Goal: Task Accomplishment & Management: Manage account settings

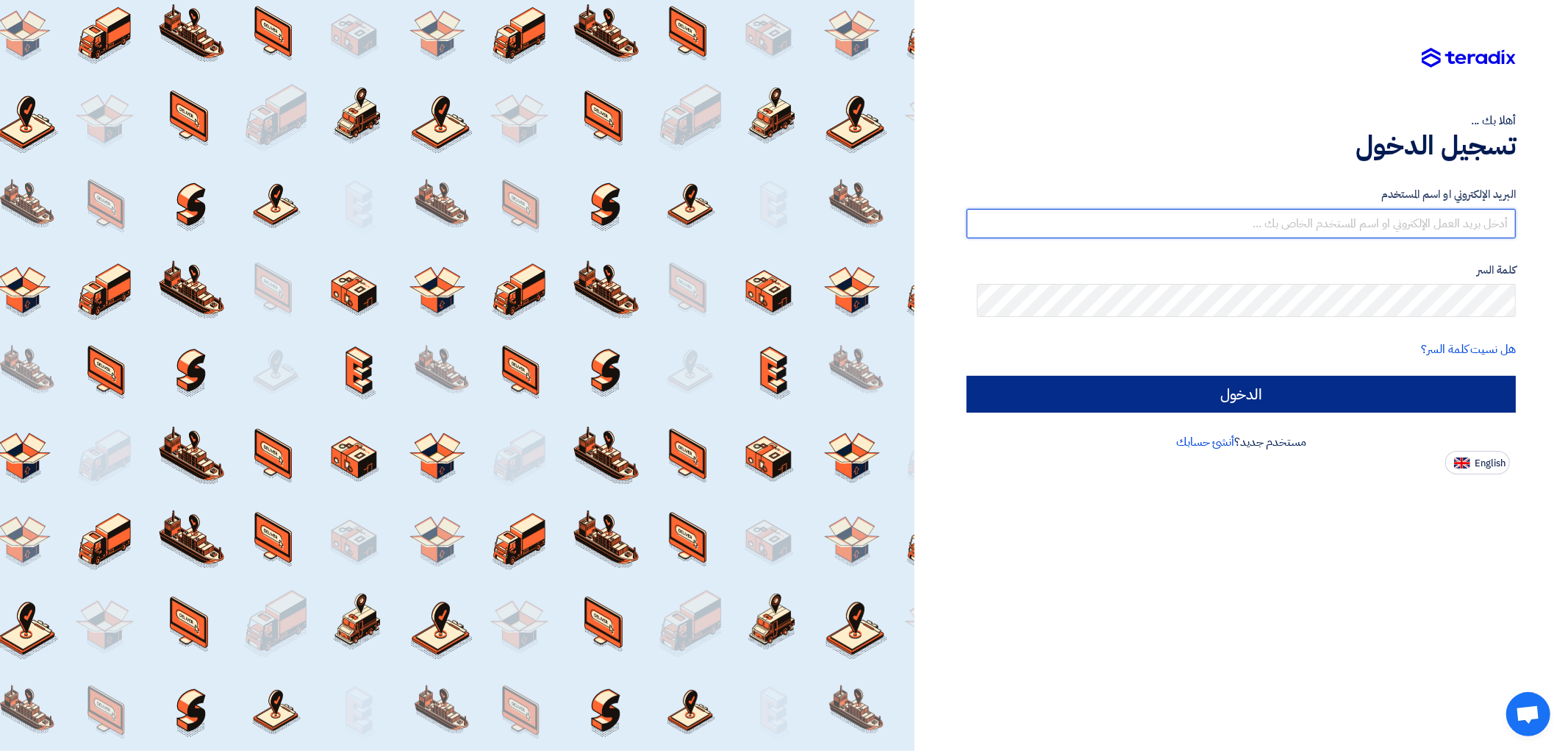
type input "[EMAIL_ADDRESS][DOMAIN_NAME]"
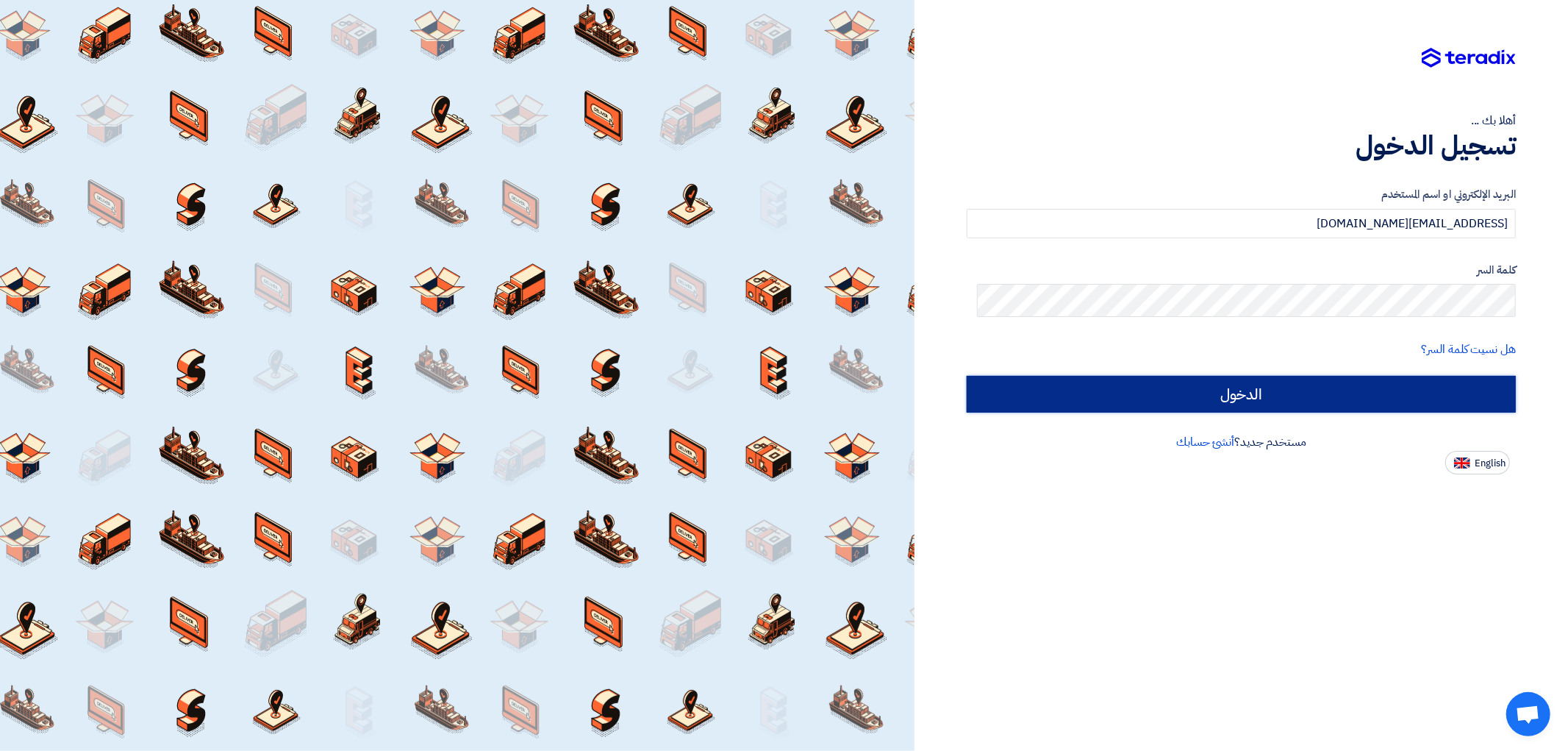
click at [1178, 413] on input "الدخول" at bounding box center [1241, 394] width 549 height 37
type input "Sign in"
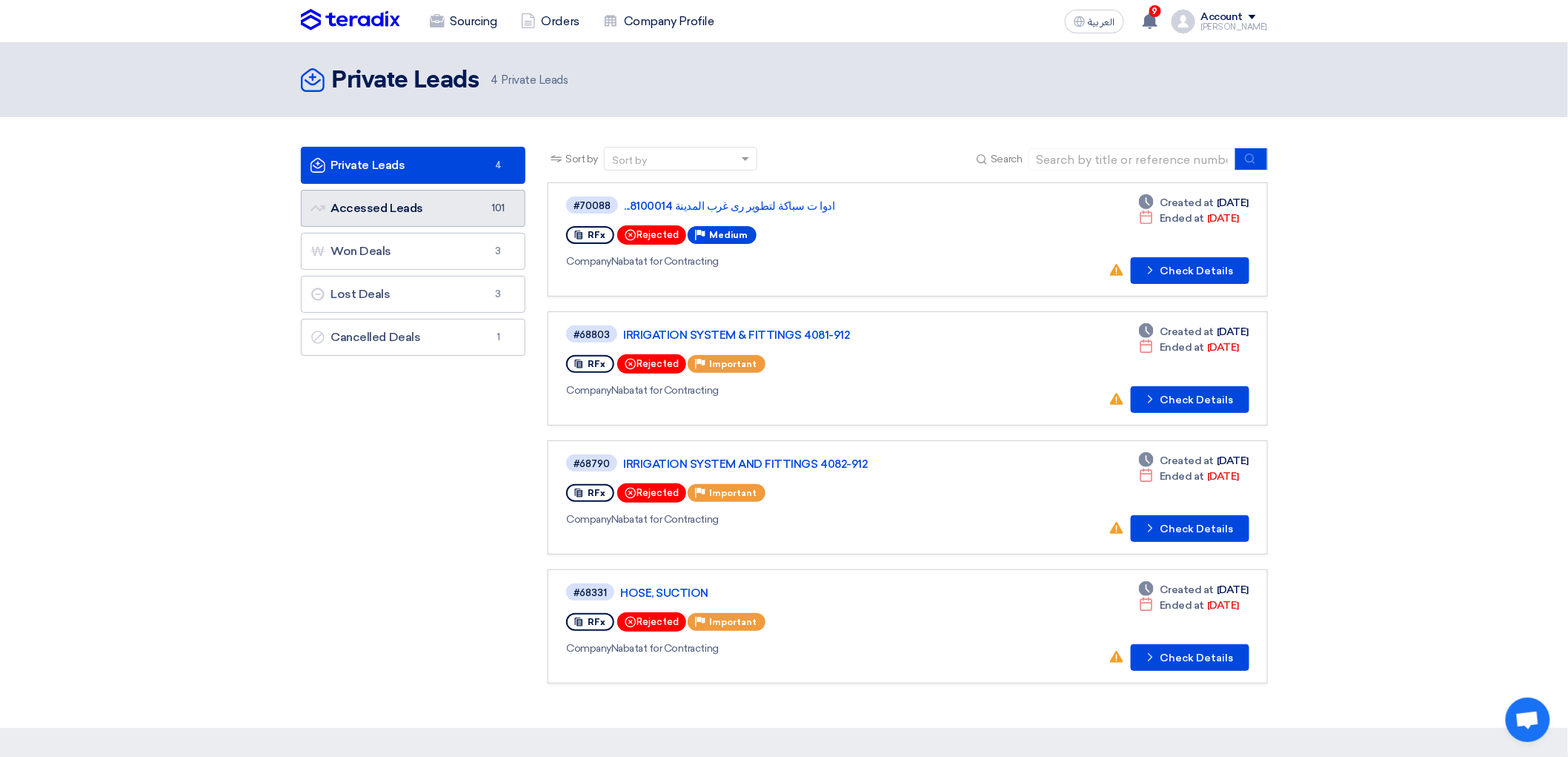
click at [354, 227] on link "Accessed Leads Accessed Leads 101" at bounding box center [414, 209] width 225 height 37
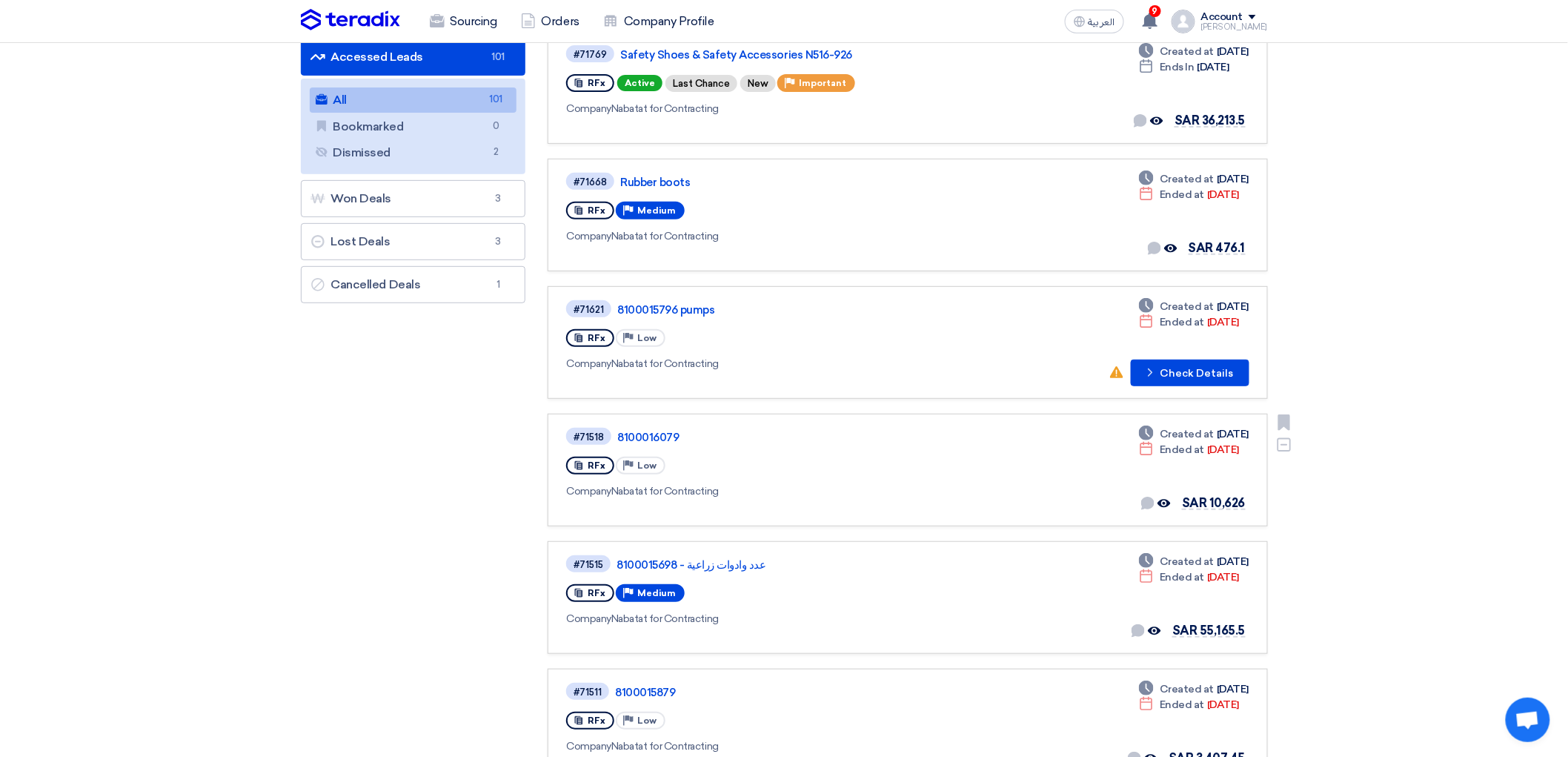
scroll to position [164, 0]
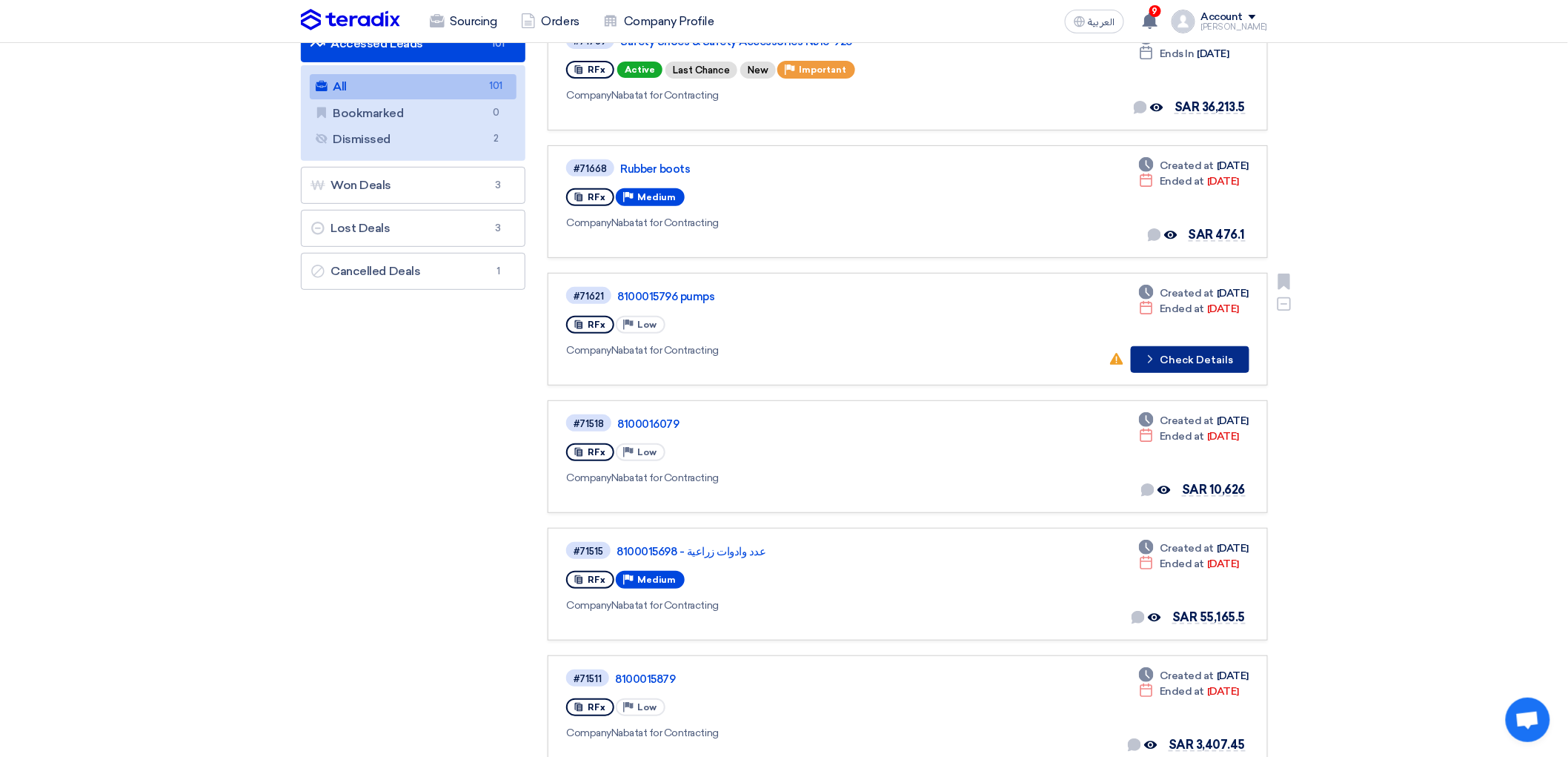
click at [1248, 373] on button "Check details Check Details" at bounding box center [1191, 359] width 119 height 26
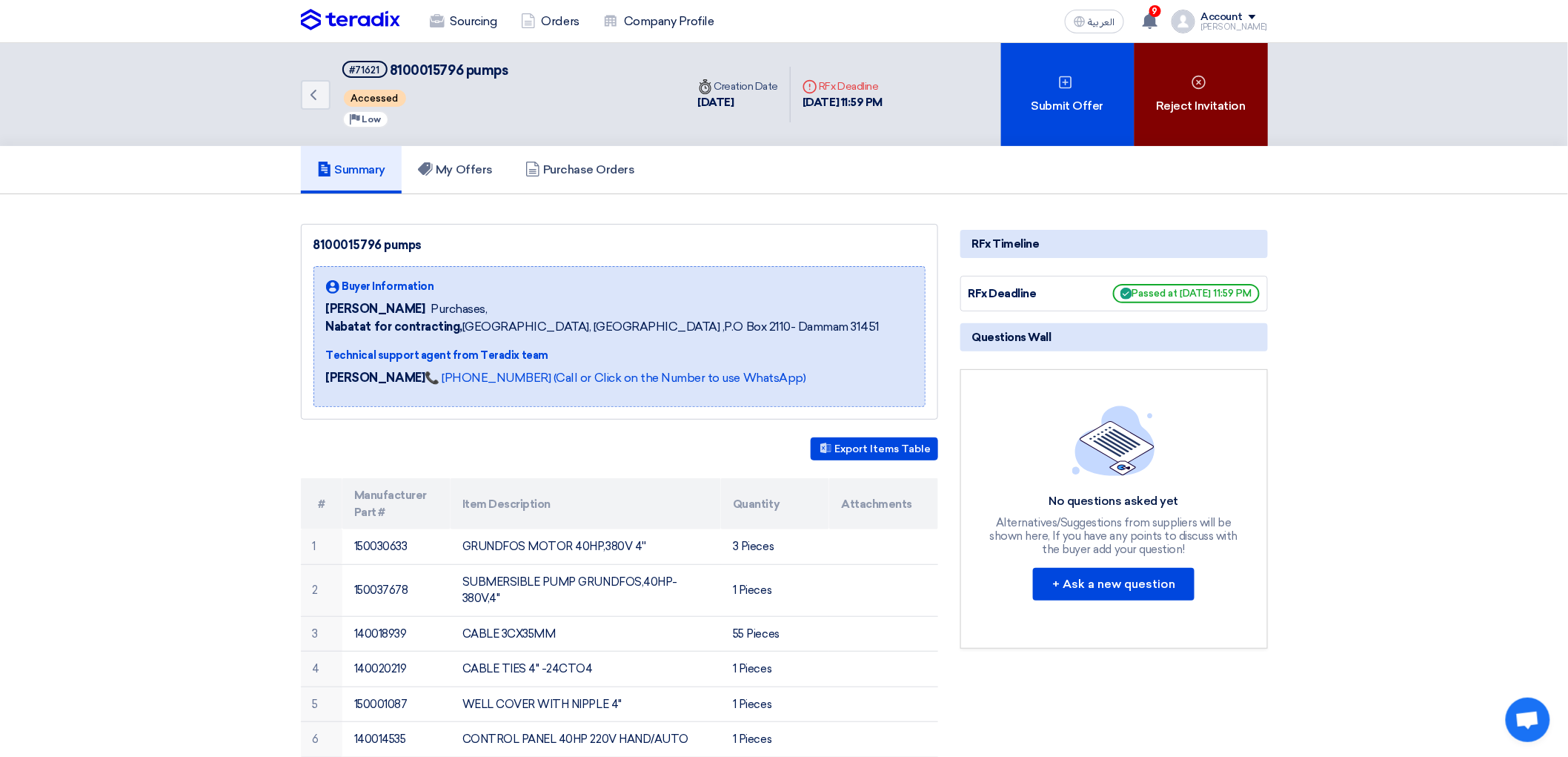
click at [1261, 119] on div "Reject Invitation" at bounding box center [1201, 95] width 133 height 103
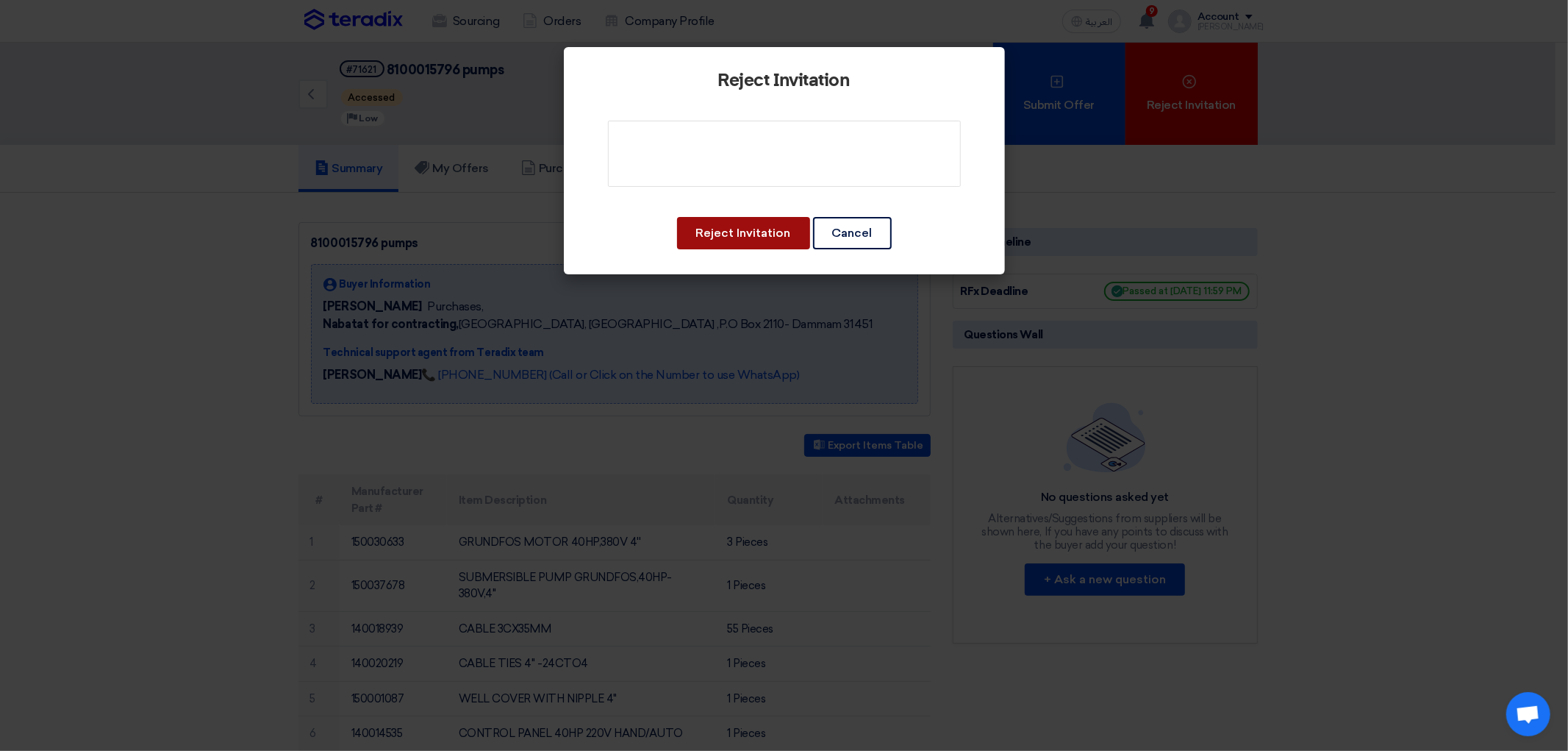
click at [737, 249] on button "Reject Invitation" at bounding box center [743, 233] width 133 height 32
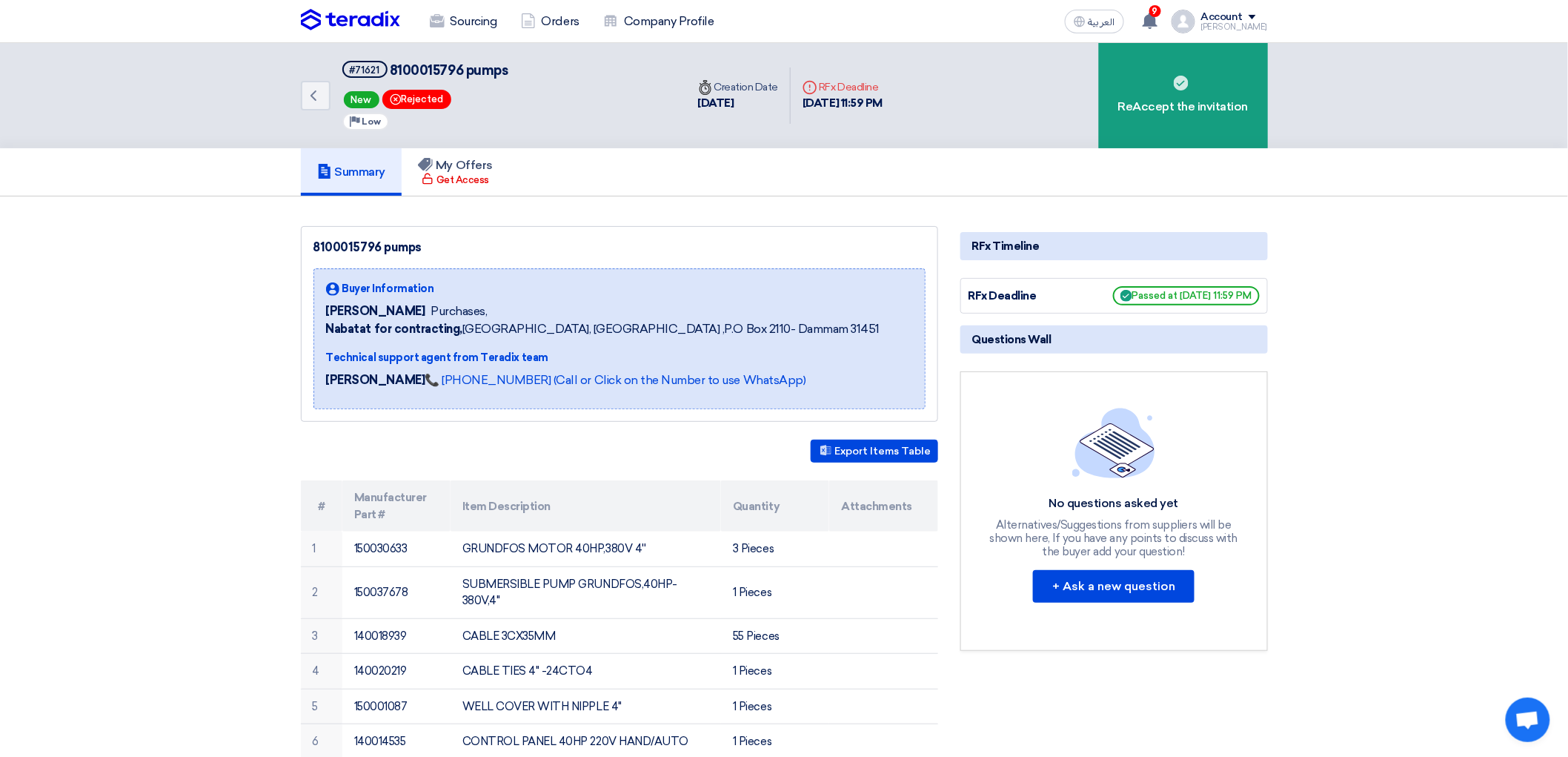
click at [301, 12] on img at bounding box center [350, 19] width 99 height 22
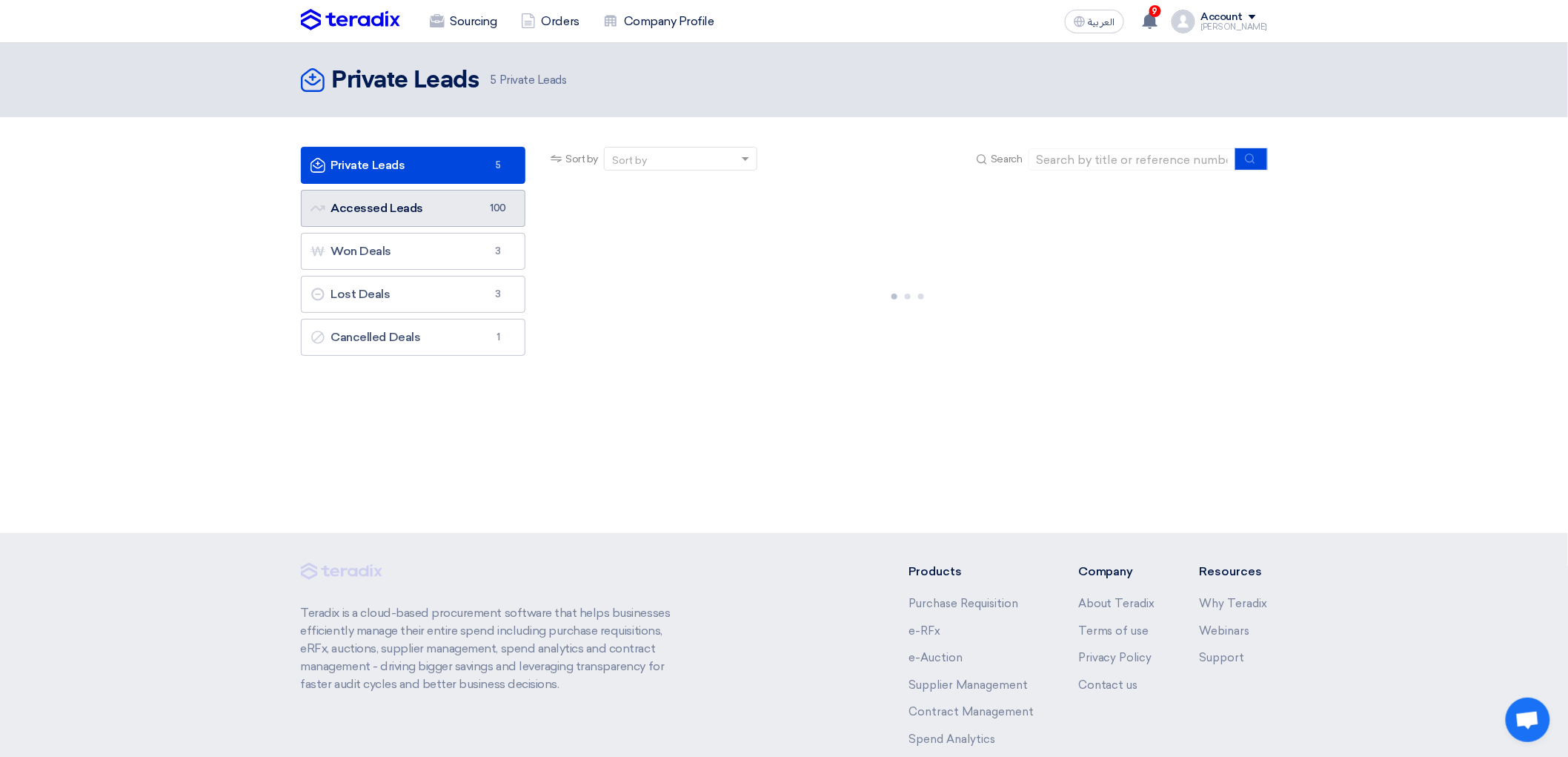
click at [350, 227] on link "Accessed Leads Accessed Leads 100" at bounding box center [414, 209] width 225 height 37
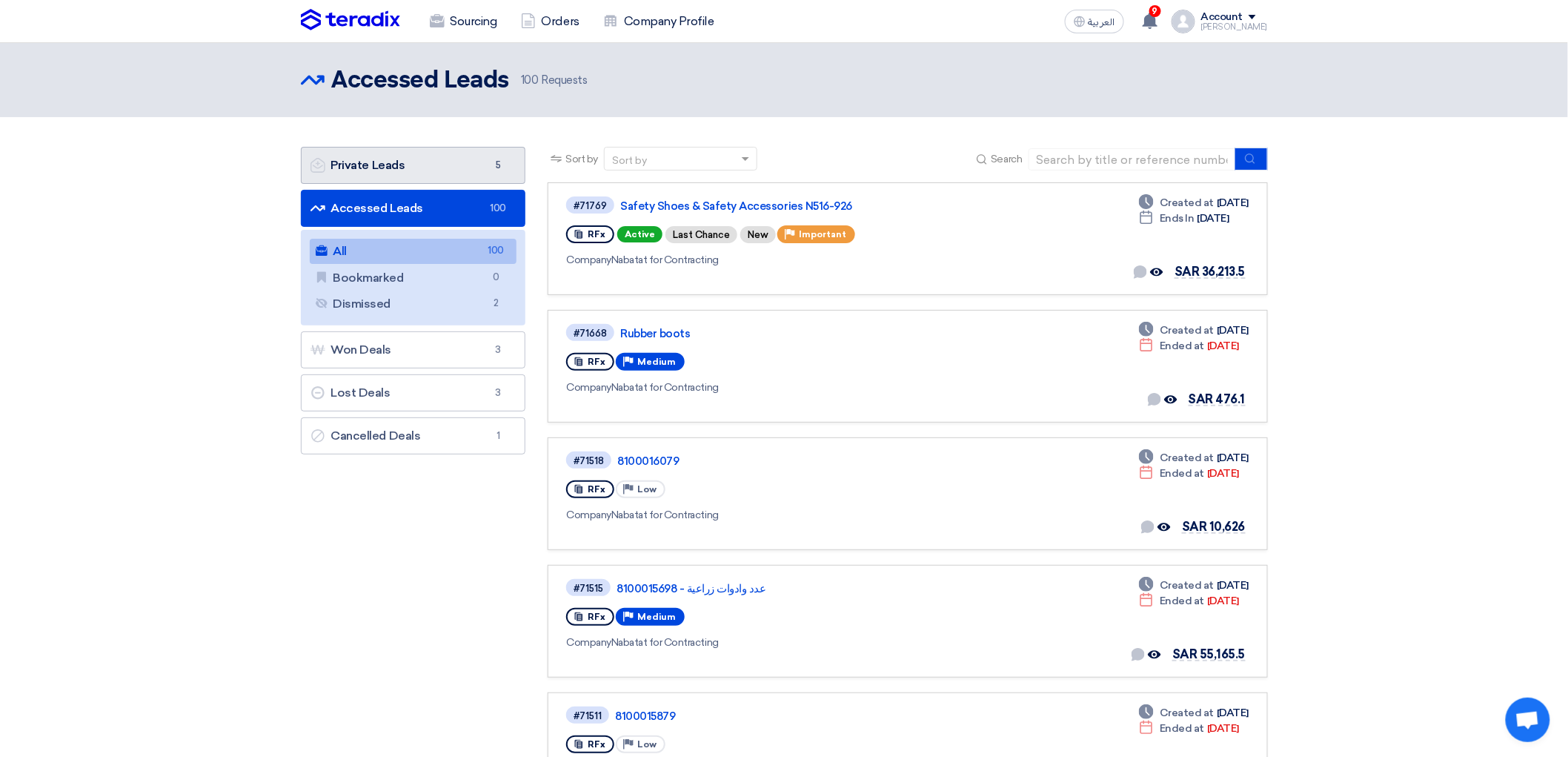
click at [309, 184] on link "Private Leads Private Leads 5" at bounding box center [414, 165] width 225 height 37
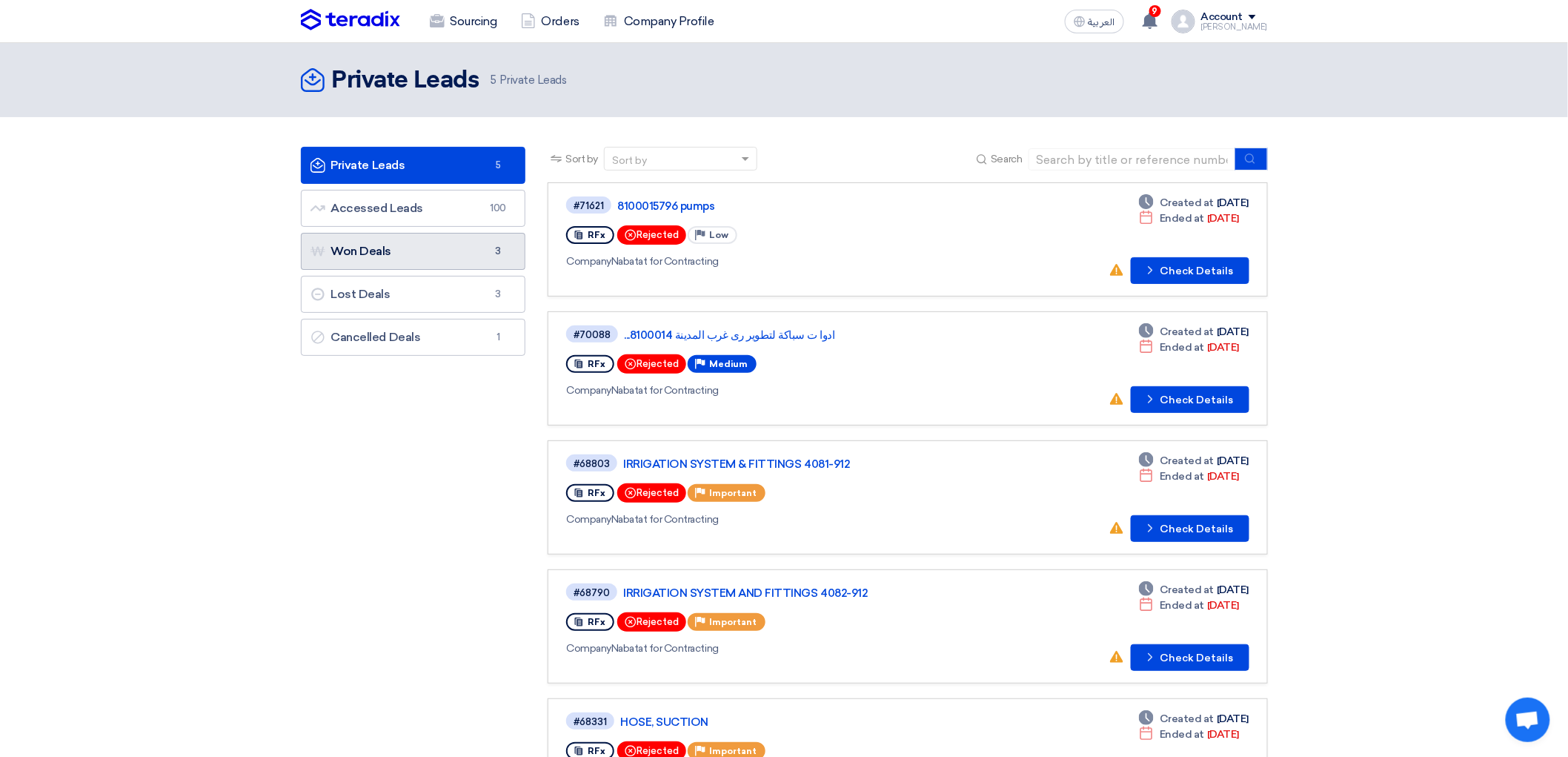
click at [387, 270] on link "Won Deals Won Deals 3" at bounding box center [414, 252] width 225 height 37
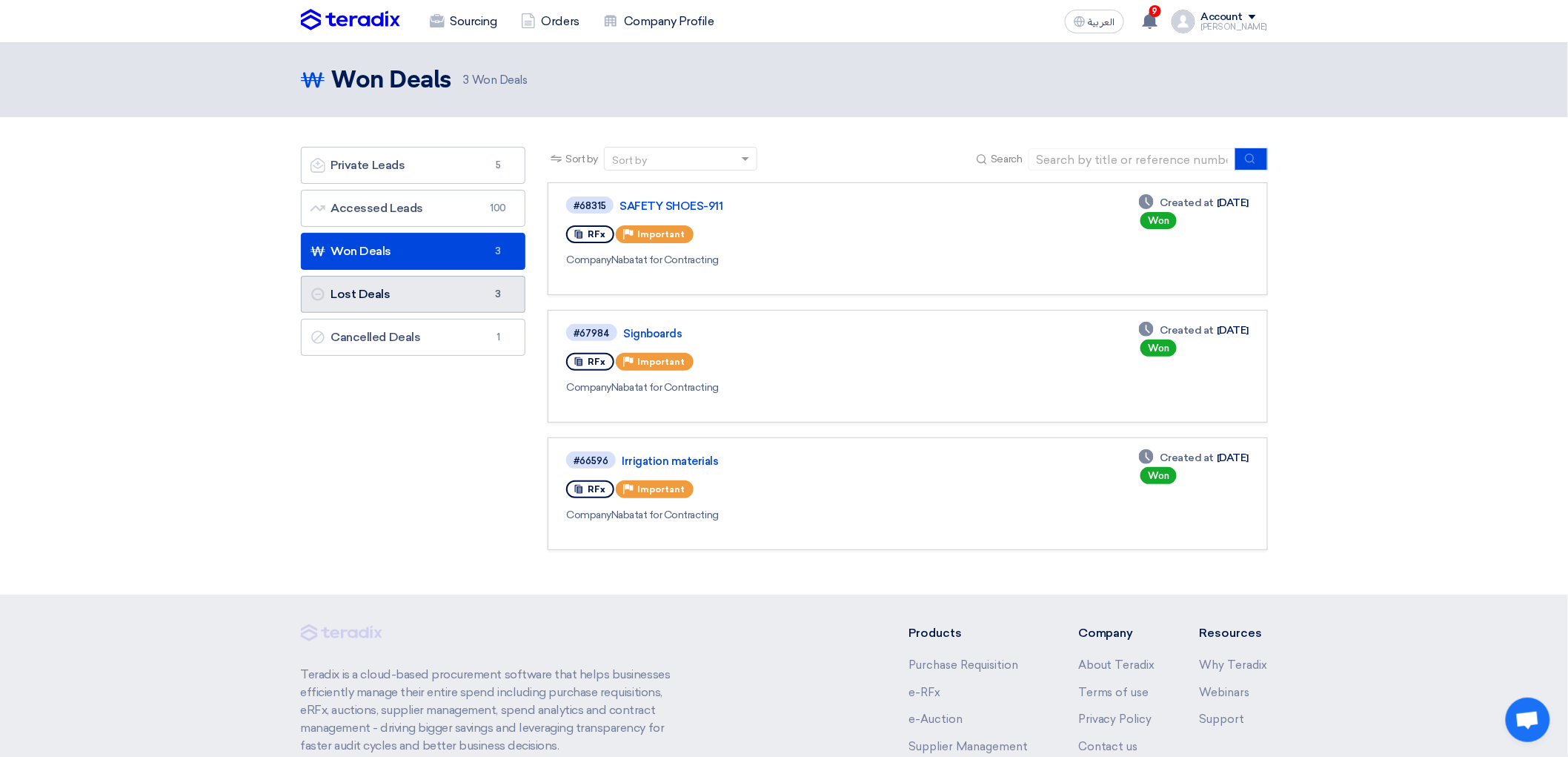
click at [376, 313] on link "Lost Deals Lost Deals 3" at bounding box center [414, 294] width 225 height 37
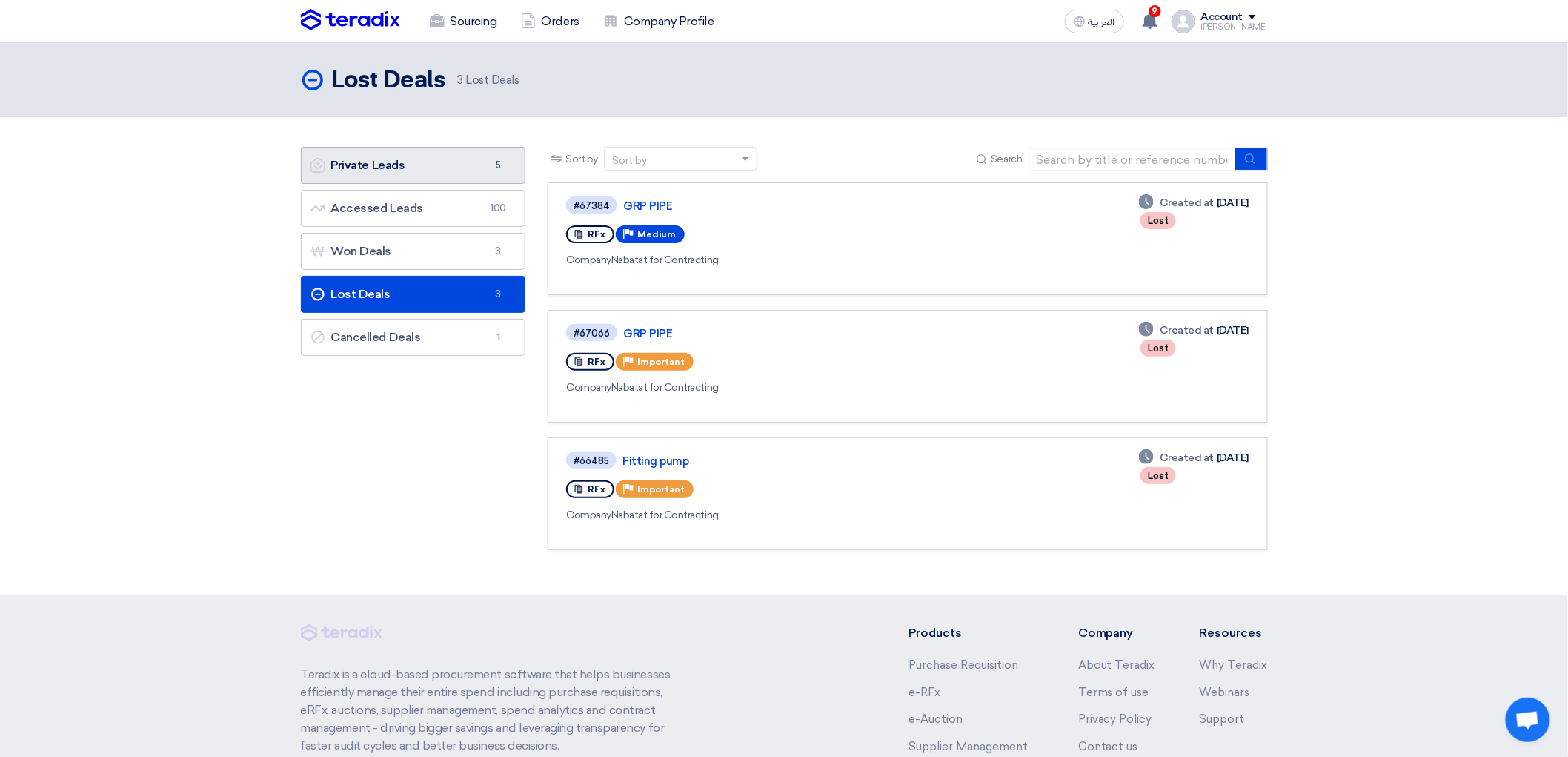
click at [365, 184] on link "Private Leads Private Leads 5" at bounding box center [414, 165] width 225 height 37
